Goal: Find specific page/section: Find specific page/section

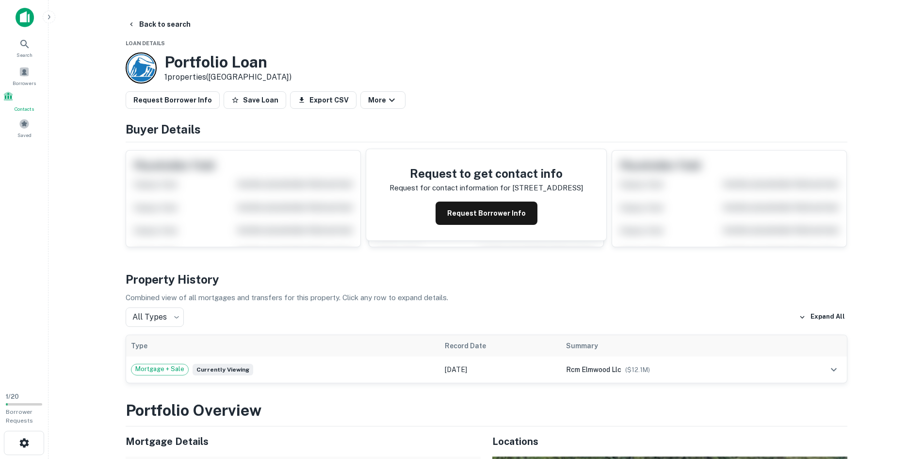
click at [14, 100] on span at bounding box center [8, 96] width 11 height 11
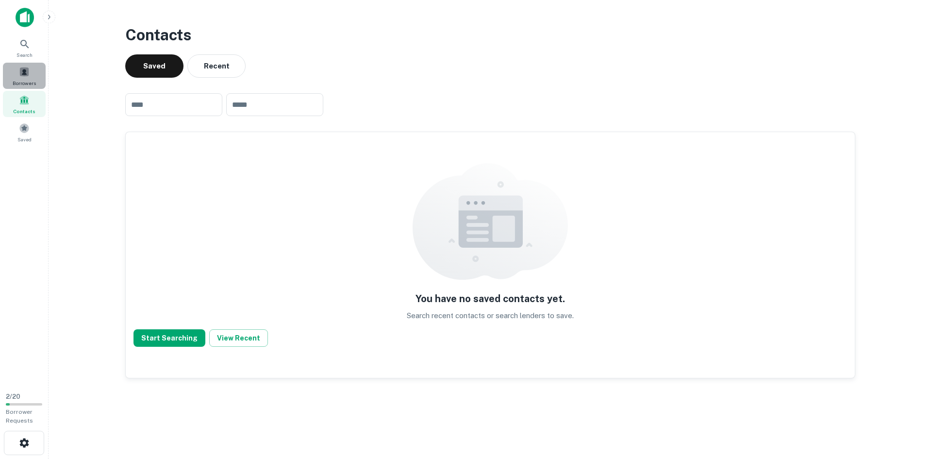
click at [30, 76] on div "Borrowers" at bounding box center [24, 76] width 43 height 26
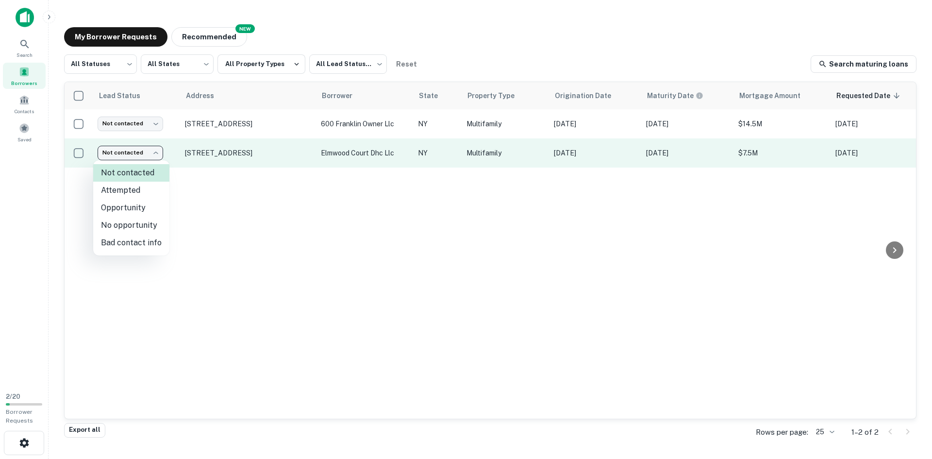
click at [156, 155] on body "Search Borrowers Contacts Saved 2 / 20 Borrower Requests My Borrower Requests N…" at bounding box center [466, 229] width 932 height 459
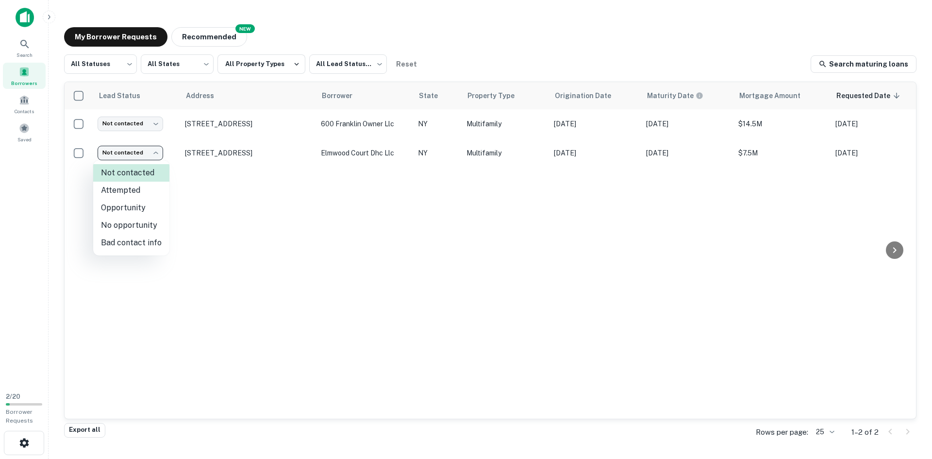
click at [158, 152] on div at bounding box center [466, 229] width 932 height 459
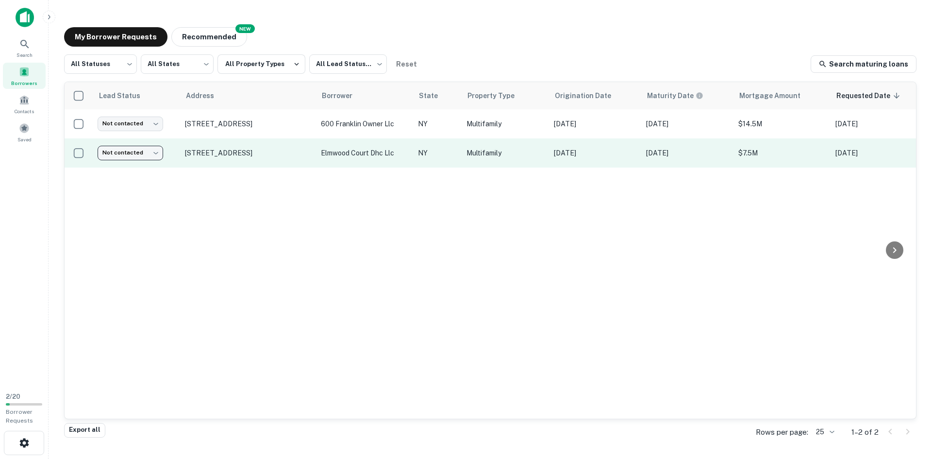
click at [620, 159] on td "Oct 20, 2020" at bounding box center [595, 152] width 92 height 29
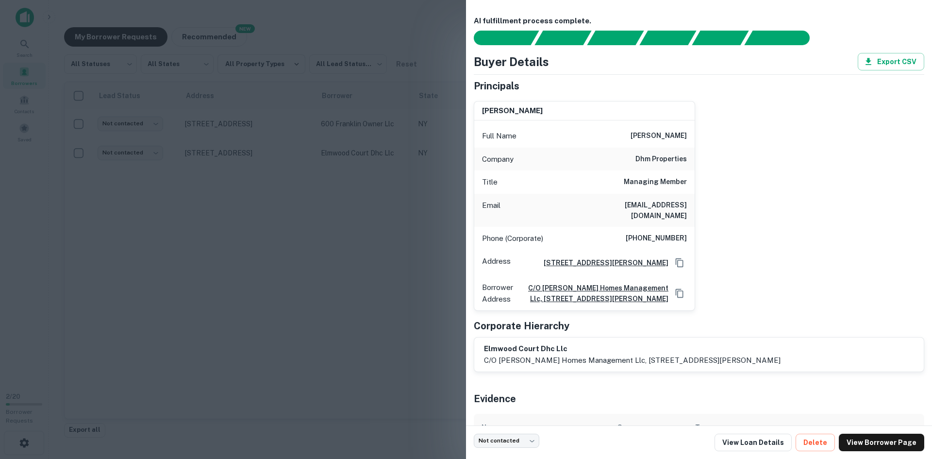
click at [304, 281] on div at bounding box center [466, 229] width 932 height 459
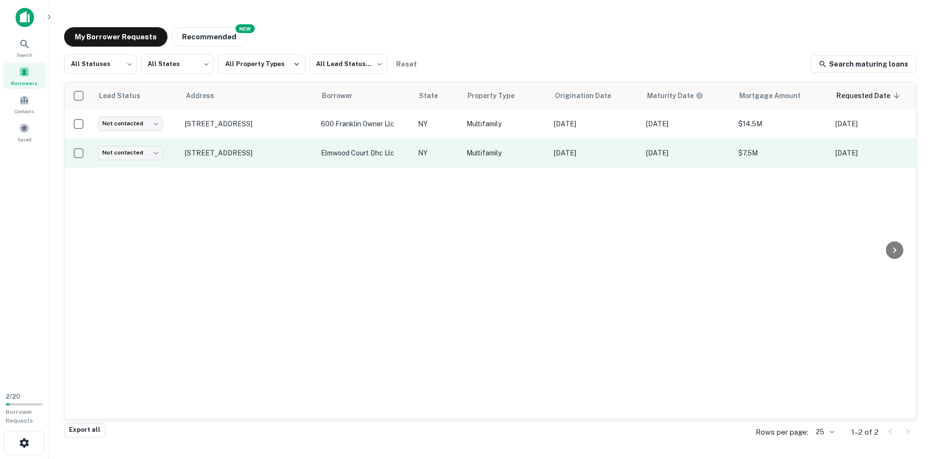
click at [354, 144] on td "elmwood court dhc llc" at bounding box center [364, 152] width 97 height 29
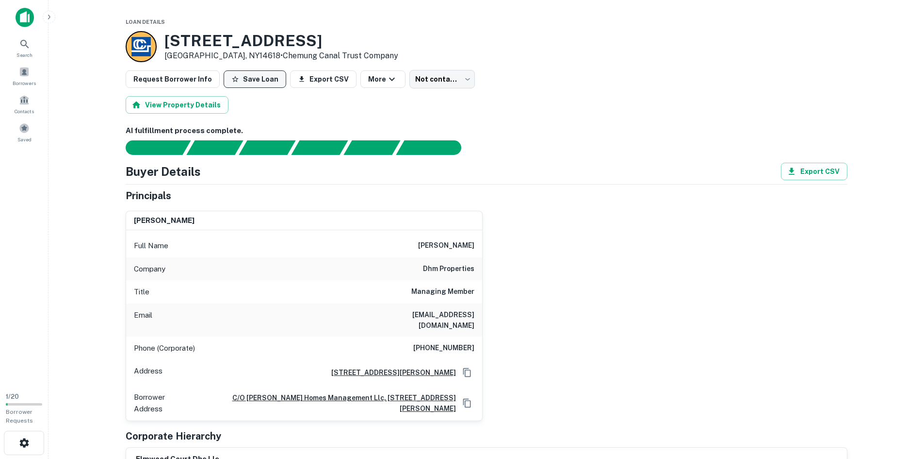
click at [246, 80] on button "Save Loan" at bounding box center [255, 78] width 63 height 17
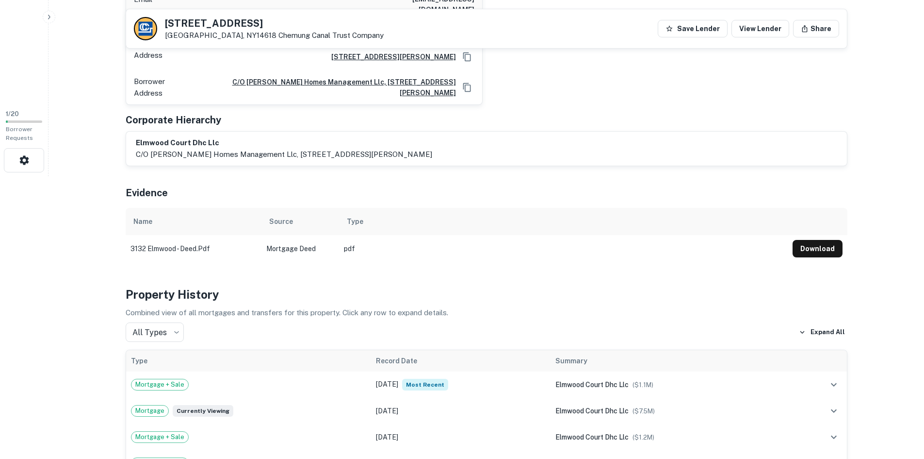
scroll to position [49, 0]
